Goal: Information Seeking & Learning: Learn about a topic

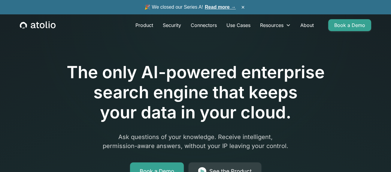
click at [221, 9] on link "Read more →" at bounding box center [220, 7] width 31 height 5
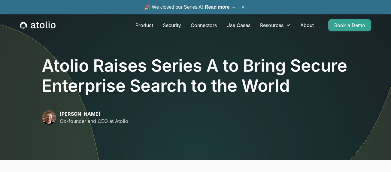
click at [189, 67] on h1 "Atolio Raises Series A to Bring Secure Enterprise Search to the World" at bounding box center [195, 76] width 307 height 40
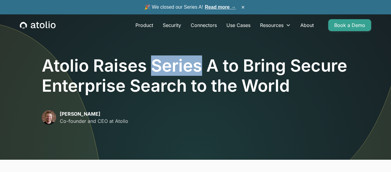
click at [188, 87] on h1 "Atolio Raises Series A to Bring Secure Enterprise Search to the World" at bounding box center [195, 76] width 307 height 40
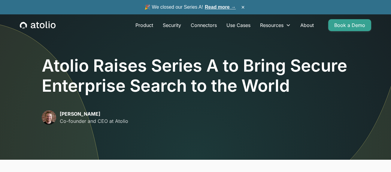
click at [185, 100] on div "Atolio Raises Series A to Bring Secure Enterprise Search to the World David Lan…" at bounding box center [195, 90] width 307 height 69
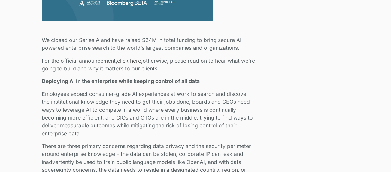
scroll to position [335, 0]
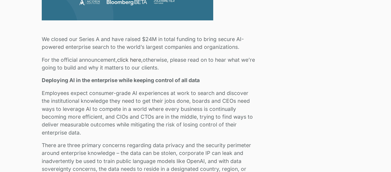
click at [151, 81] on strong "Deploying AI in the enterprise while keeping control of all data" at bounding box center [121, 80] width 158 height 6
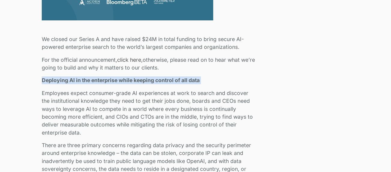
click at [151, 99] on p "Employees expect consumer-grade AI experiences at work to search and discover t…" at bounding box center [149, 112] width 214 height 47
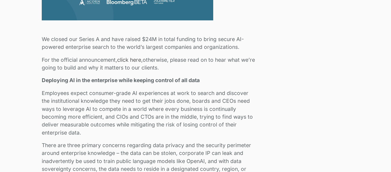
click at [151, 99] on p "Employees expect consumer-grade AI experiences at work to search and discover t…" at bounding box center [149, 112] width 214 height 47
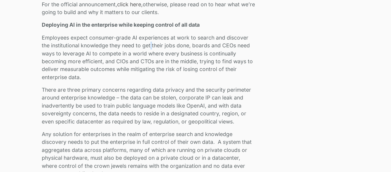
scroll to position [391, 0]
click at [188, 44] on p "Employees expect consumer-grade AI experiences at work to search and discover t…" at bounding box center [149, 56] width 214 height 47
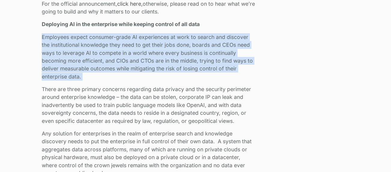
click at [177, 56] on p "Employees expect consumer-grade AI experiences at work to search and discover t…" at bounding box center [149, 56] width 214 height 47
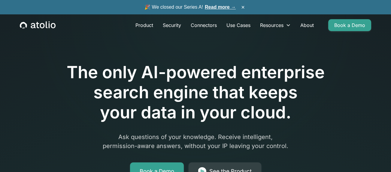
click at [200, 79] on h1 "The only AI-powered enterprise search engine that keeps your data in your cloud." at bounding box center [195, 92] width 307 height 61
click at [206, 22] on link "Connectors" at bounding box center [204, 25] width 36 height 12
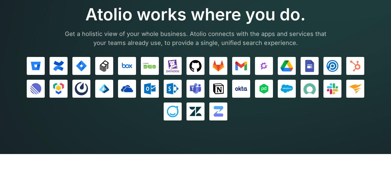
scroll to position [44, 0]
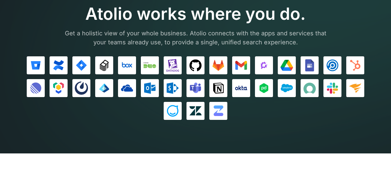
click at [268, 124] on section "Atolio works where you do. Get a holistic view of your whole business. Atolio c…" at bounding box center [195, 55] width 391 height 198
